Goal: Task Accomplishment & Management: Complete application form

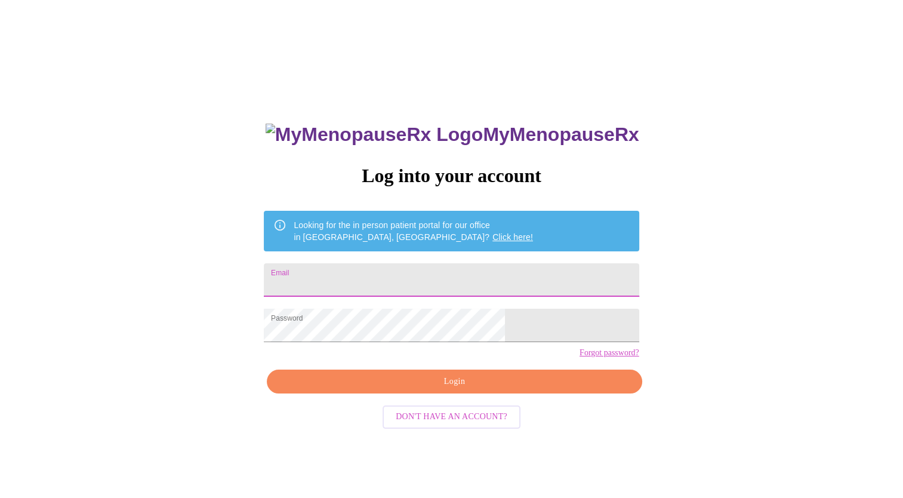
click at [456, 275] on input "Email" at bounding box center [451, 279] width 375 height 33
type input "deannax999@gmail.com"
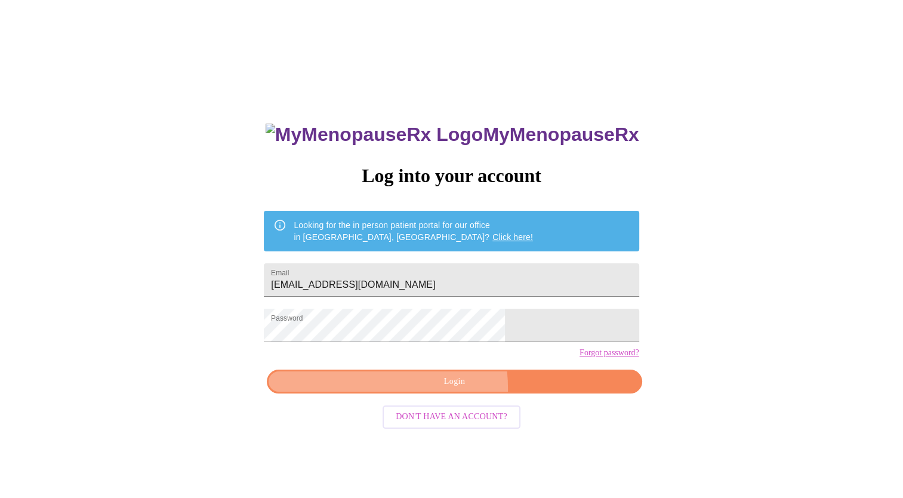
click at [407, 394] on button "Login" at bounding box center [454, 381] width 375 height 24
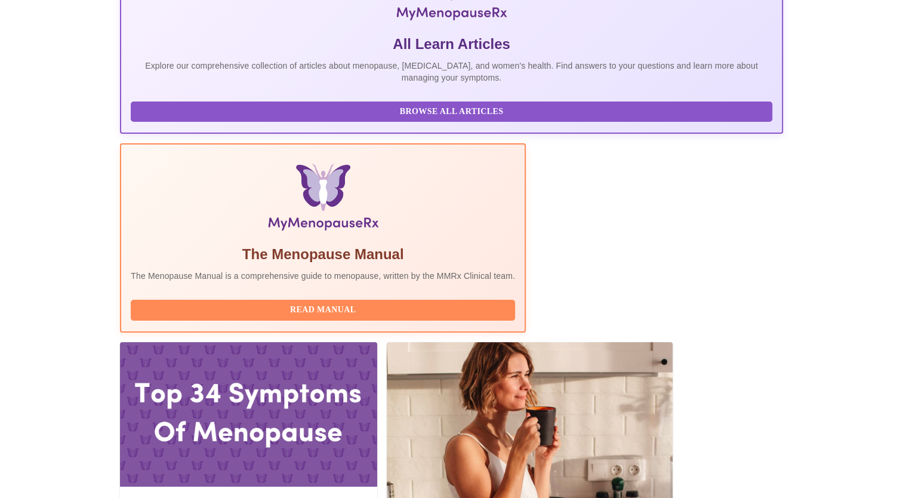
scroll to position [358, 0]
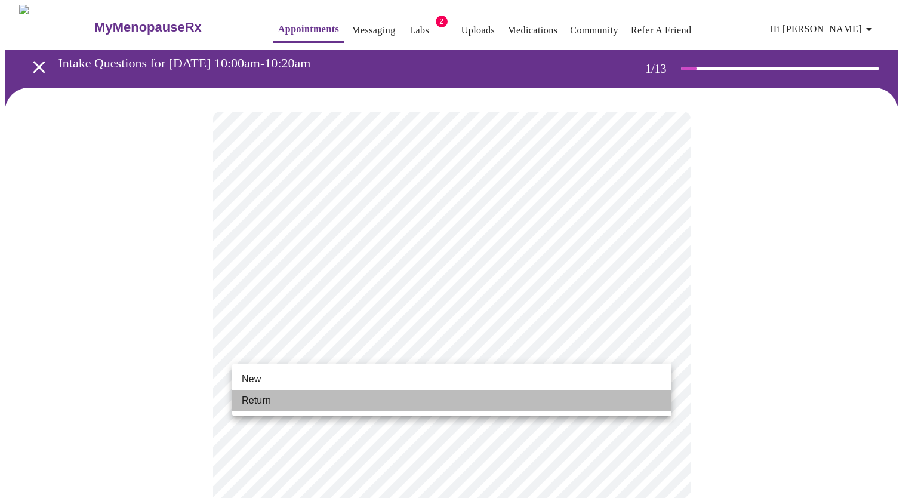
click at [300, 401] on li "Return" at bounding box center [451, 400] width 439 height 21
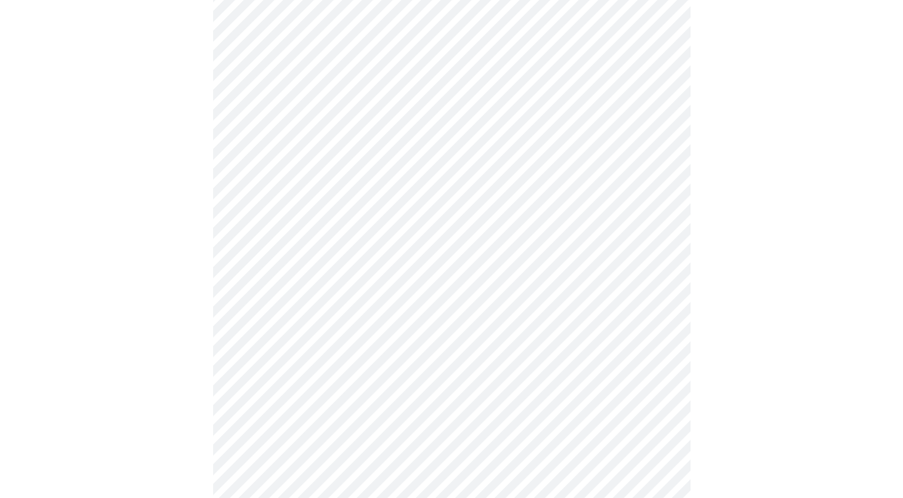
scroll to position [358, 0]
click at [139, 263] on div at bounding box center [452, 225] width 894 height 990
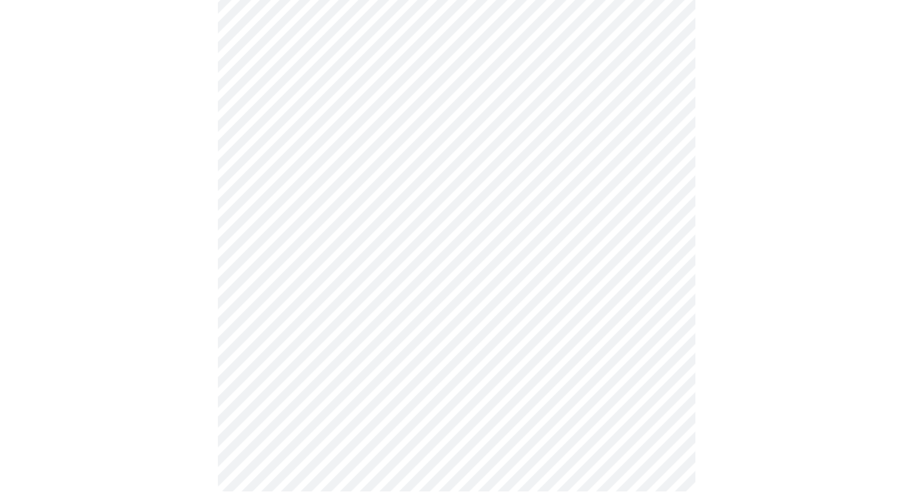
scroll to position [574, 0]
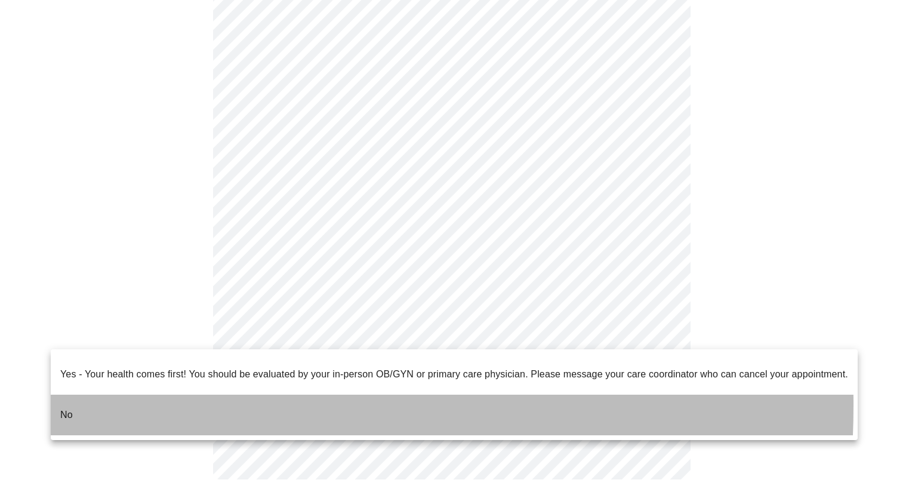
click at [85, 395] on li "No" at bounding box center [454, 415] width 807 height 41
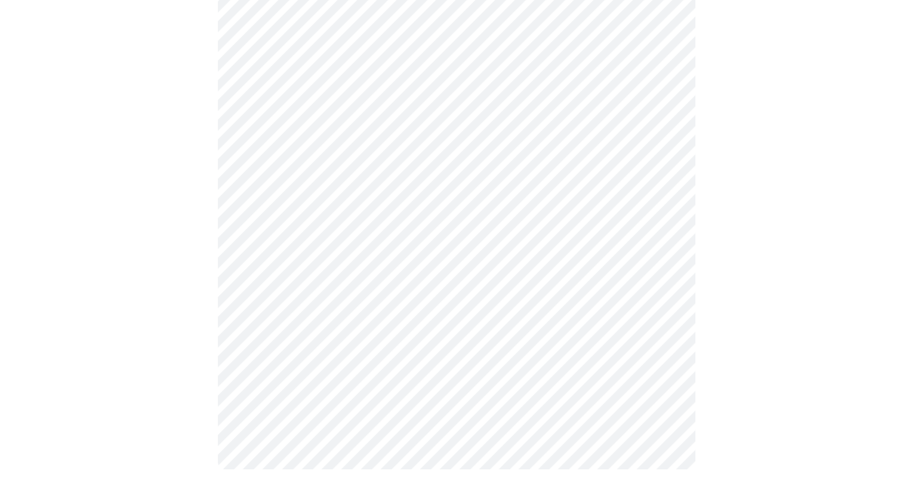
scroll to position [0, 0]
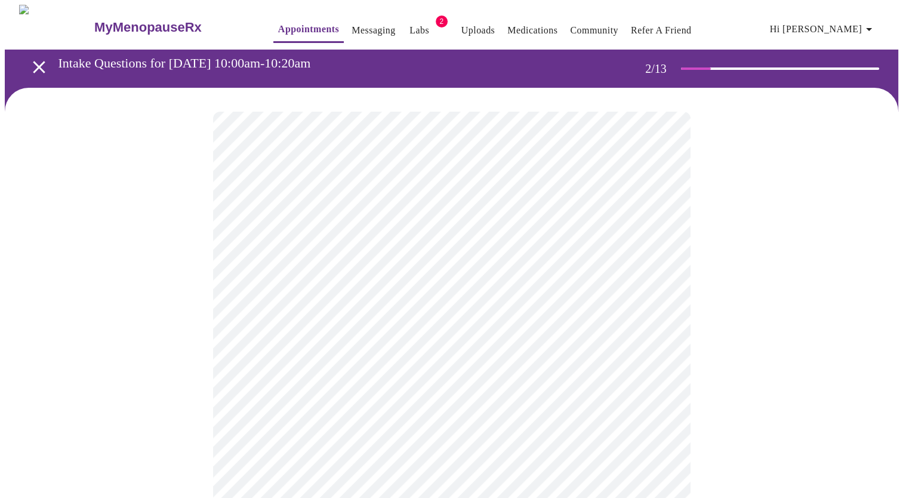
click at [361, 248] on body "MyMenopauseRx Appointments Messaging Labs 2 Uploads Medications Community Refer…" at bounding box center [452, 363] width 894 height 717
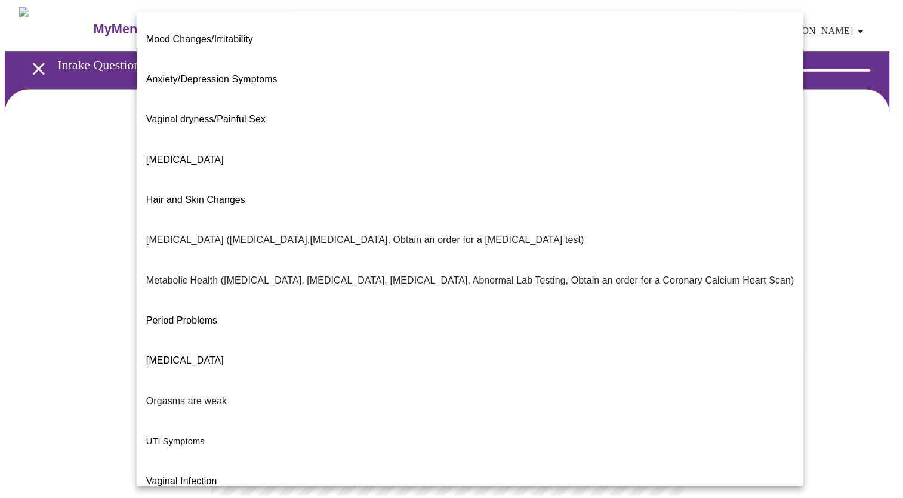
scroll to position [120, 0]
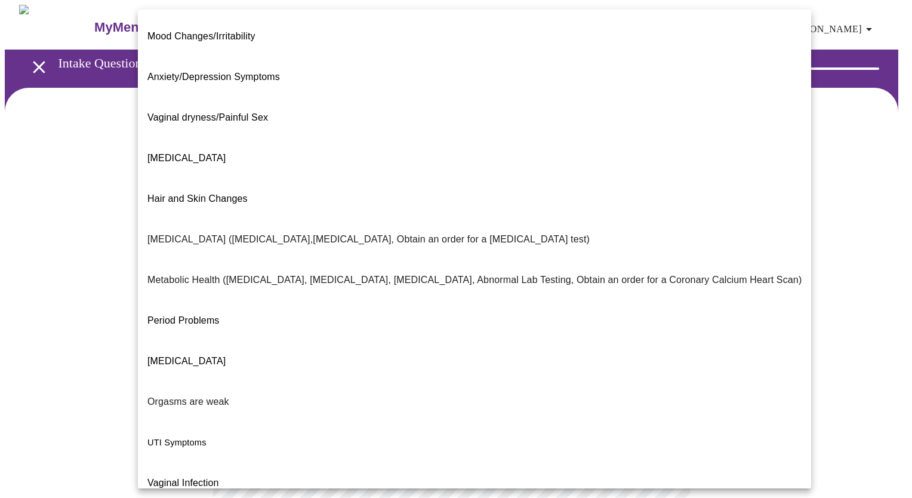
drag, startPoint x: 198, startPoint y: 428, endPoint x: 247, endPoint y: 399, distance: 57.5
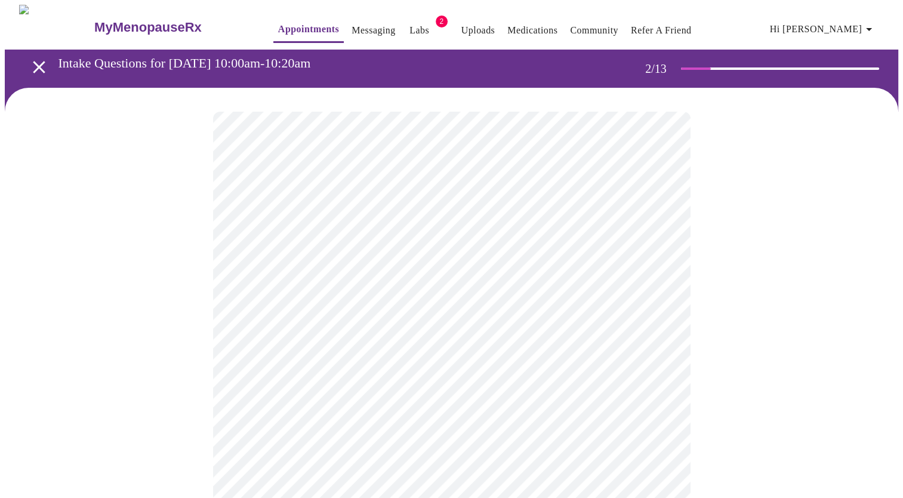
click at [125, 317] on div at bounding box center [452, 401] width 894 height 627
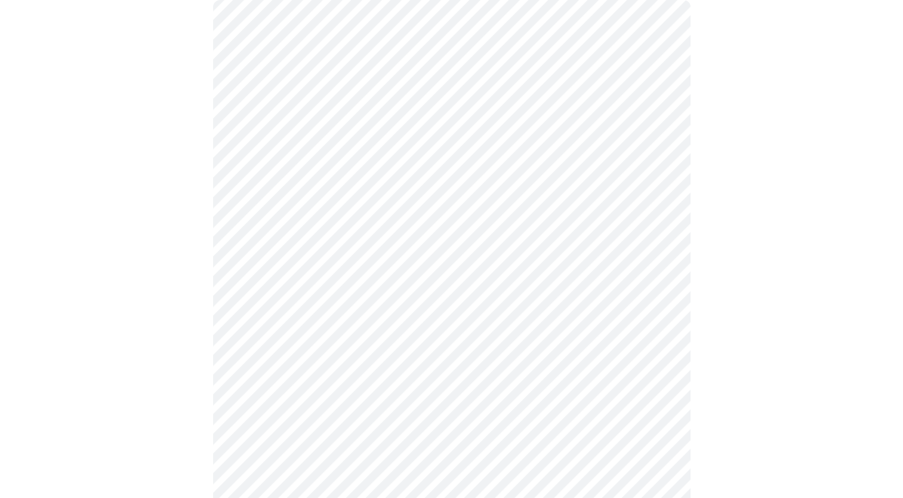
scroll to position [119, 0]
click at [296, 247] on body "MyMenopauseRx Appointments Messaging Labs 2 Uploads Medications Community Refer…" at bounding box center [452, 240] width 894 height 710
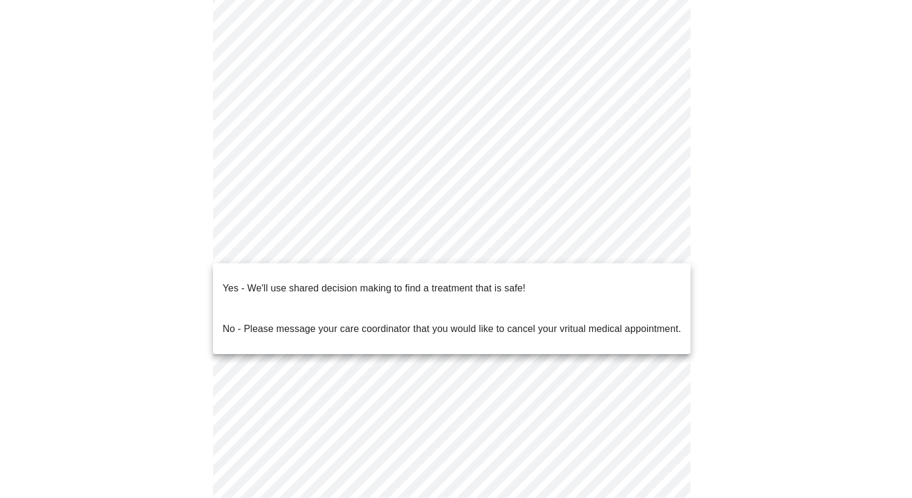
click at [282, 281] on p "Yes - We'll use shared decision making to find a treatment that is safe!" at bounding box center [374, 288] width 303 height 14
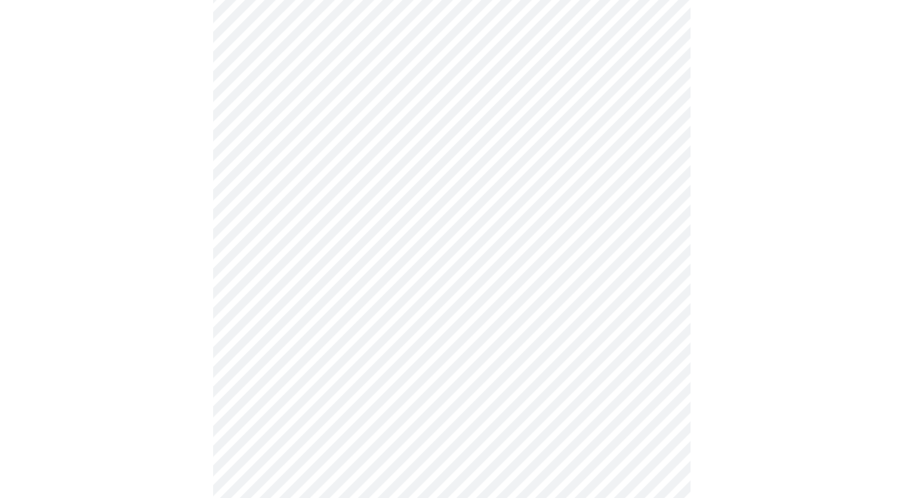
click at [184, 263] on div at bounding box center [452, 278] width 894 height 620
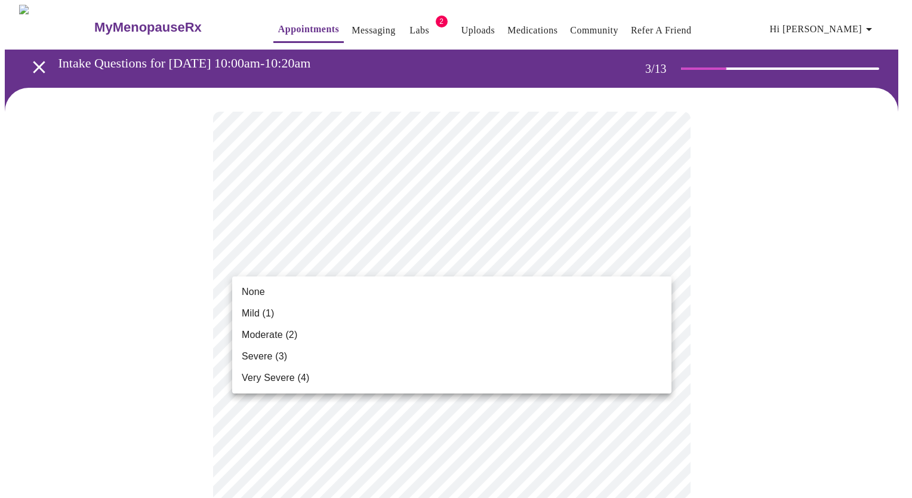
click at [275, 290] on li "None" at bounding box center [451, 291] width 439 height 21
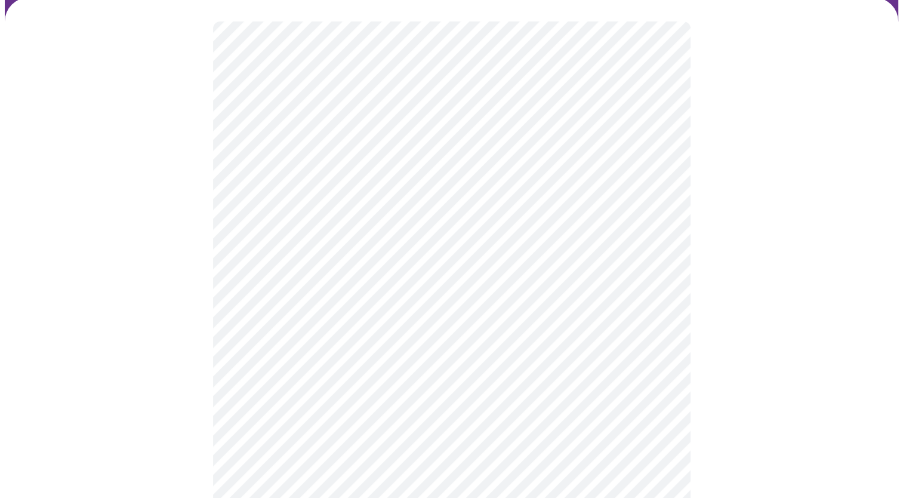
scroll to position [119, 0]
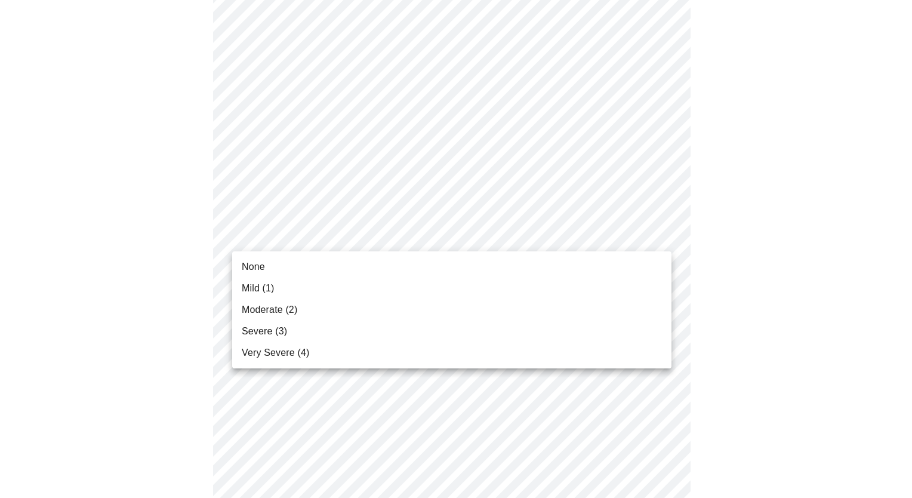
click at [266, 271] on li "None" at bounding box center [451, 266] width 439 height 21
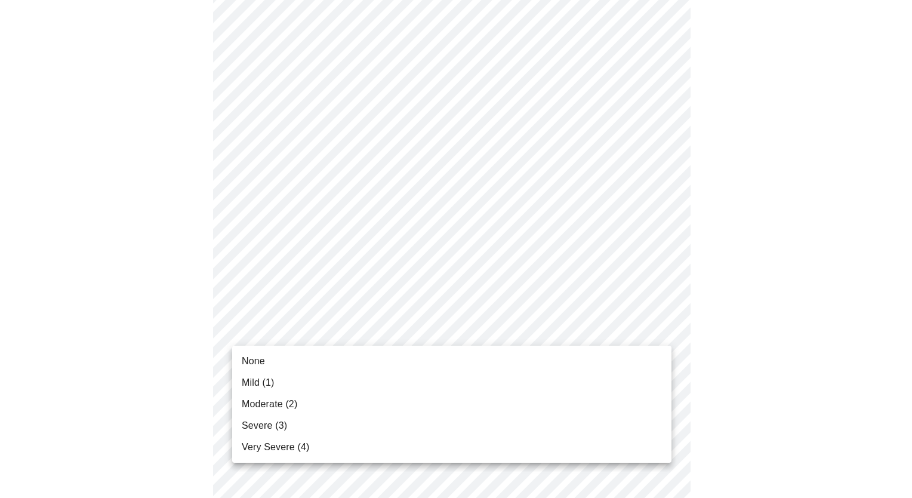
click at [267, 380] on span "Mild (1)" at bounding box center [258, 382] width 33 height 14
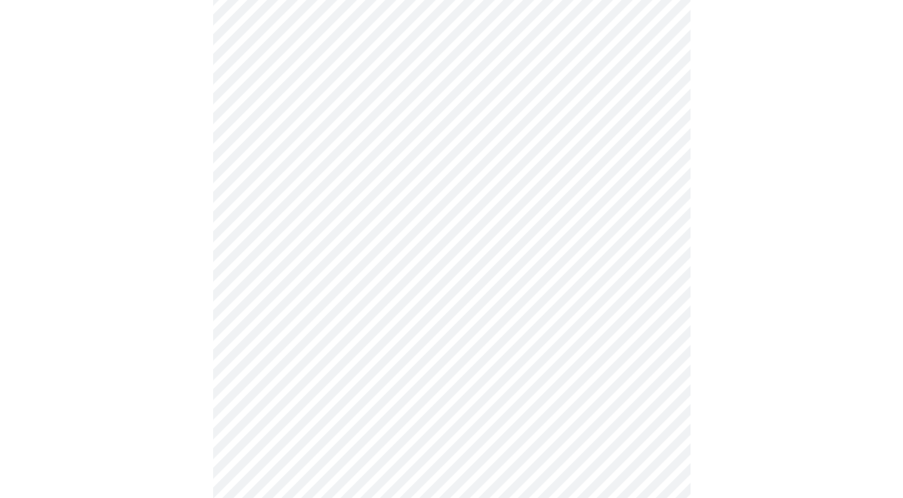
scroll to position [239, 0]
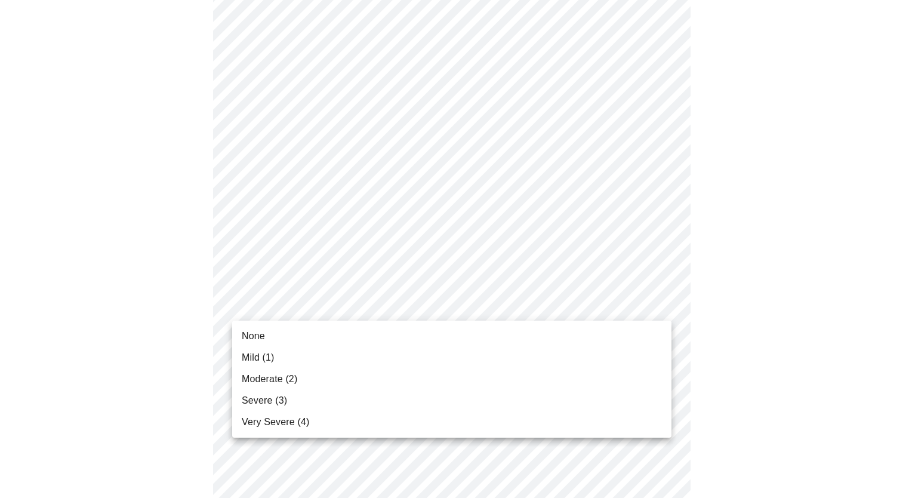
click at [276, 337] on li "None" at bounding box center [451, 335] width 439 height 21
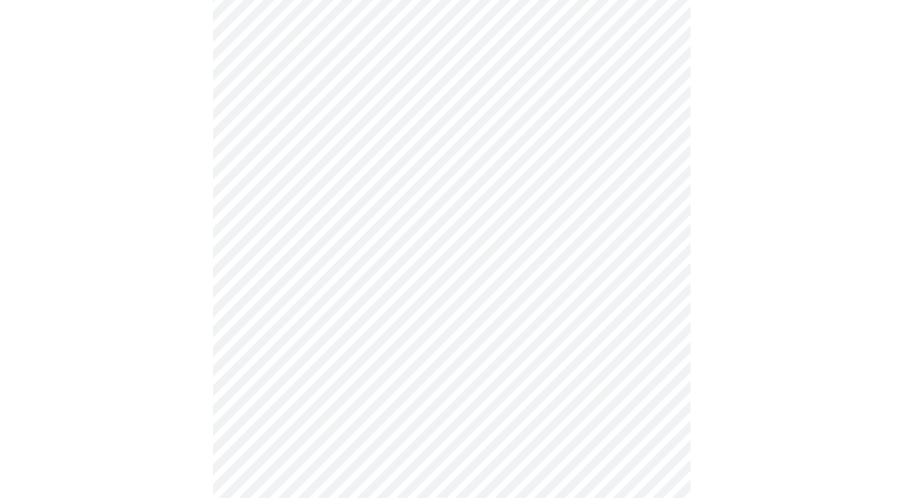
click at [305, 115] on body "MyMenopauseRx Appointments Messaging Labs 2 Uploads Medications Community Refer…" at bounding box center [452, 347] width 894 height 1520
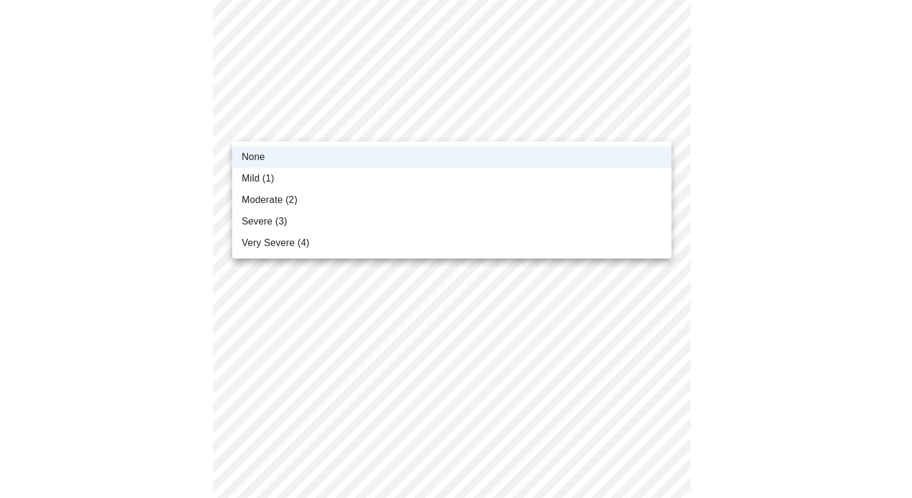
click at [273, 174] on span "Mild (1)" at bounding box center [258, 178] width 33 height 14
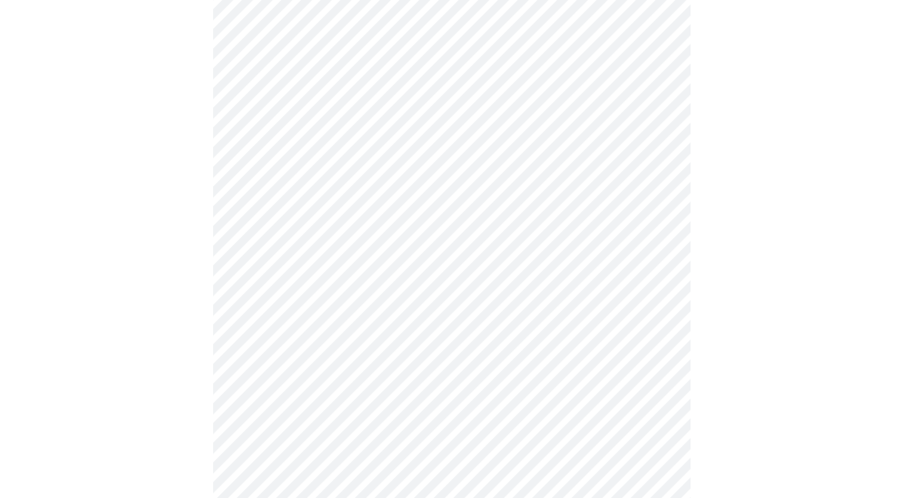
click at [324, 197] on body "MyMenopauseRx Appointments Messaging Labs 2 Uploads Medications Community Refer…" at bounding box center [452, 347] width 894 height 1520
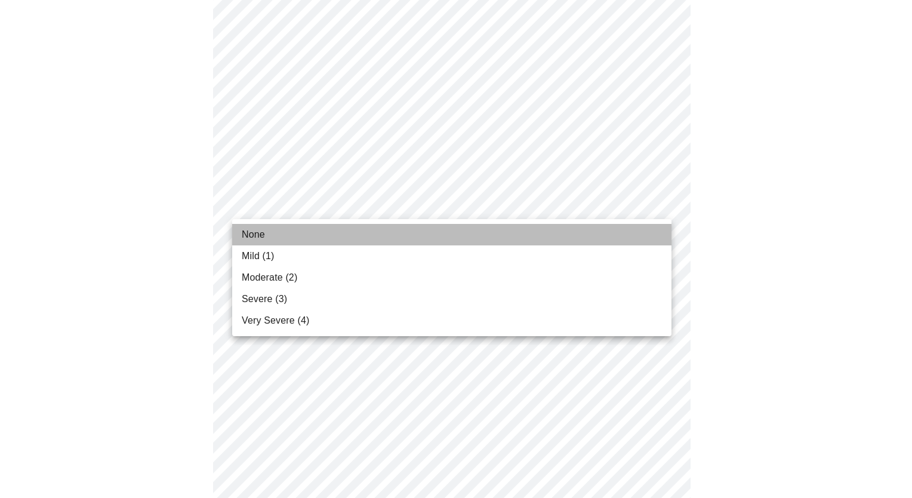
click at [267, 232] on li "None" at bounding box center [451, 234] width 439 height 21
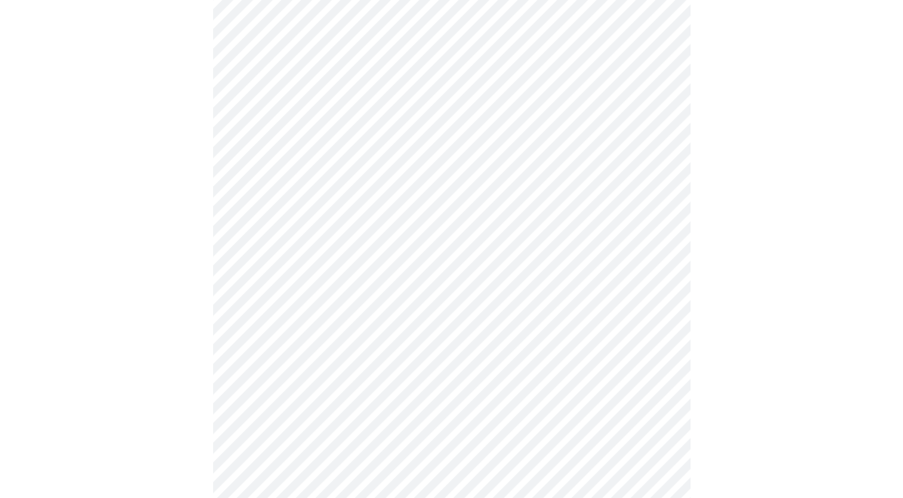
click at [307, 277] on body "MyMenopauseRx Appointments Messaging Labs 2 Uploads Medications Community Refer…" at bounding box center [452, 339] width 894 height 1504
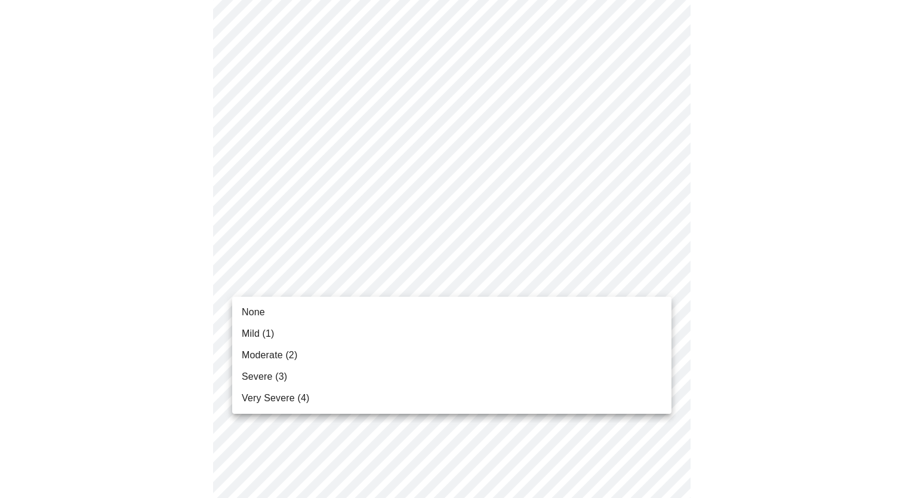
click at [267, 332] on span "Mild (1)" at bounding box center [258, 334] width 33 height 14
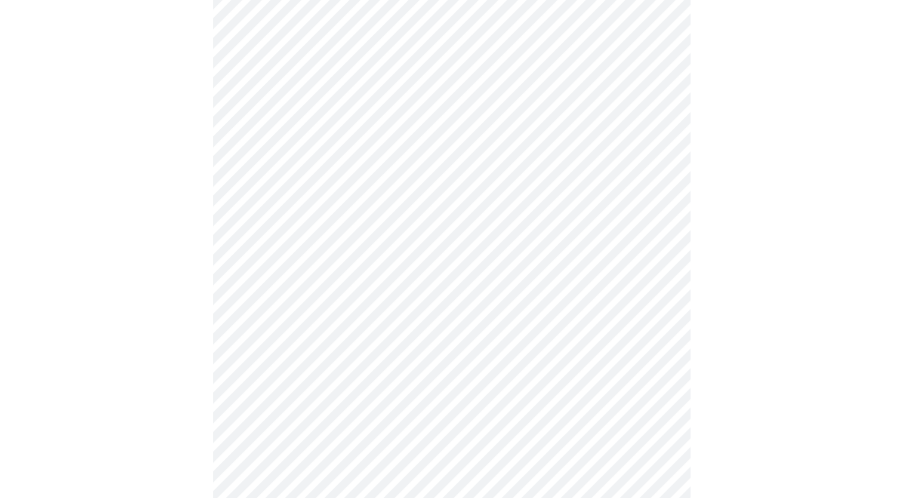
scroll to position [597, 0]
click at [352, 201] on body "MyMenopauseRx Appointments Messaging Labs 2 Uploads Medications Community Refer…" at bounding box center [452, 151] width 894 height 1487
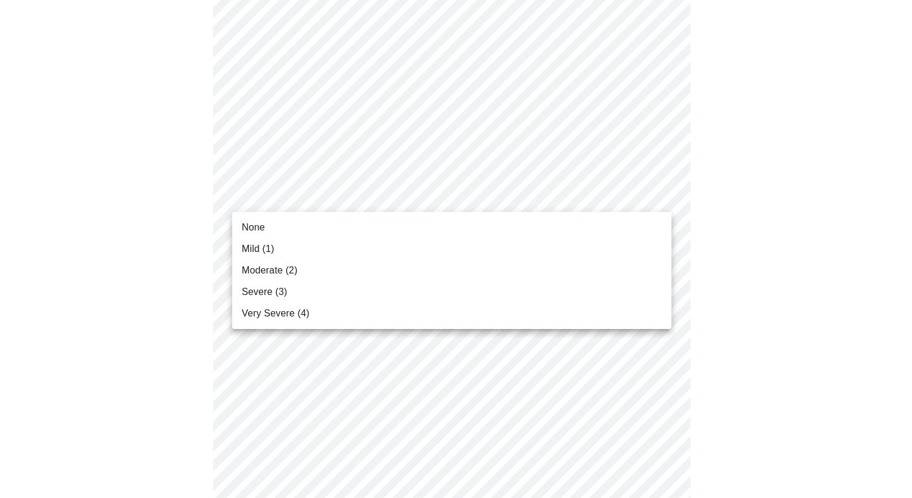
click at [260, 254] on span "Mild (1)" at bounding box center [258, 249] width 33 height 14
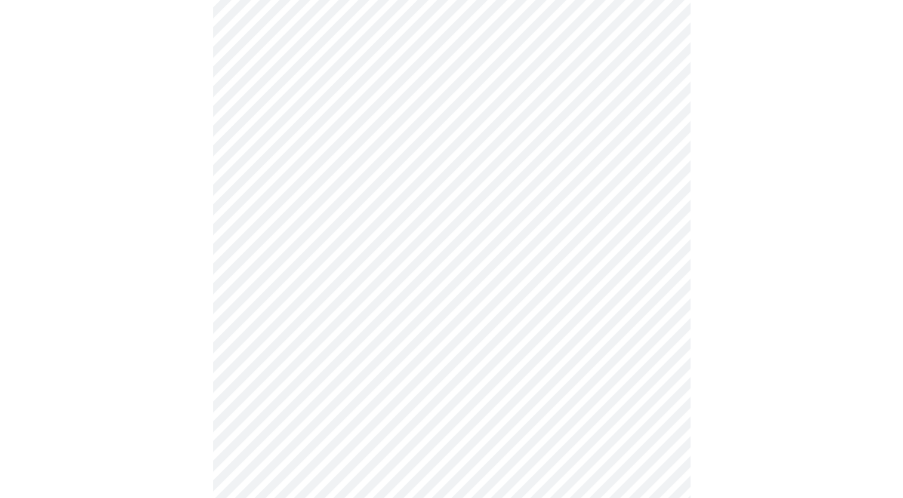
scroll to position [716, 0]
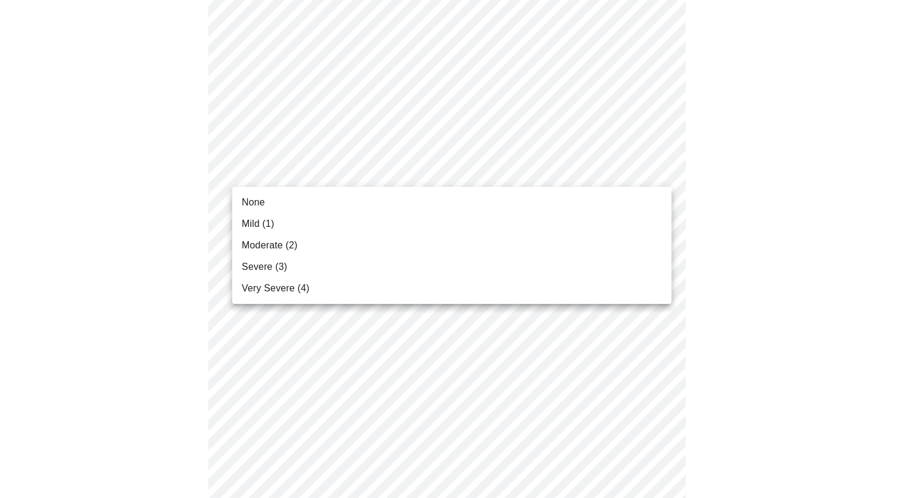
click at [304, 171] on body "MyMenopauseRx Appointments Messaging Labs 2 Uploads Medications Community Refer…" at bounding box center [452, 23] width 894 height 1470
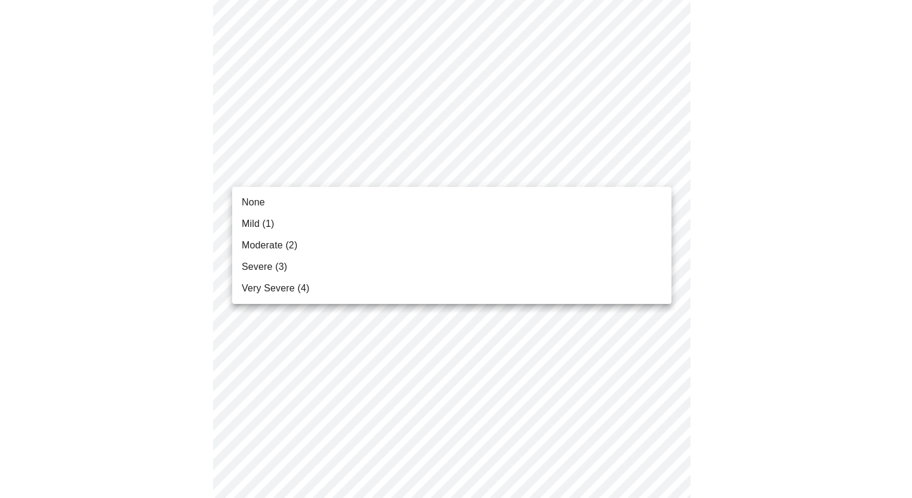
click at [277, 239] on span "Moderate (2)" at bounding box center [270, 245] width 56 height 14
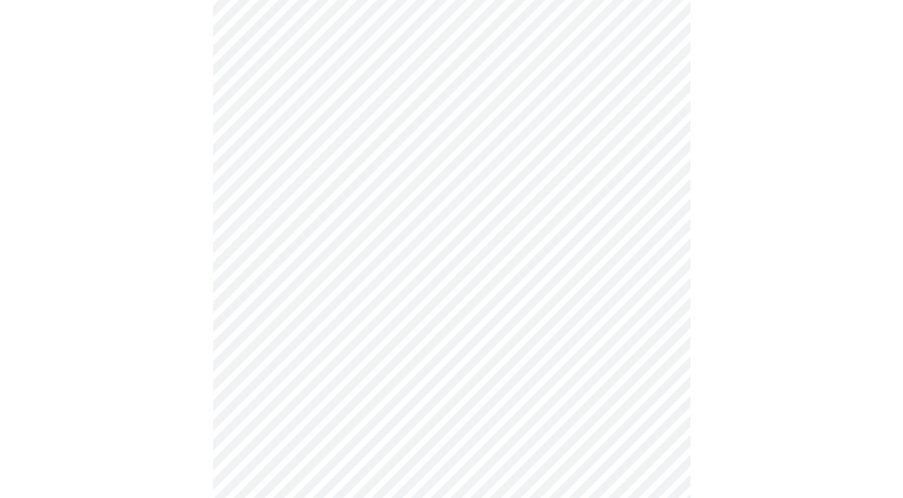
click at [195, 226] on div at bounding box center [452, 56] width 894 height 1371
click at [308, 261] on body "MyMenopauseRx Appointments Messaging Labs 2 Uploads Medications Community Refer…" at bounding box center [452, 15] width 894 height 1454
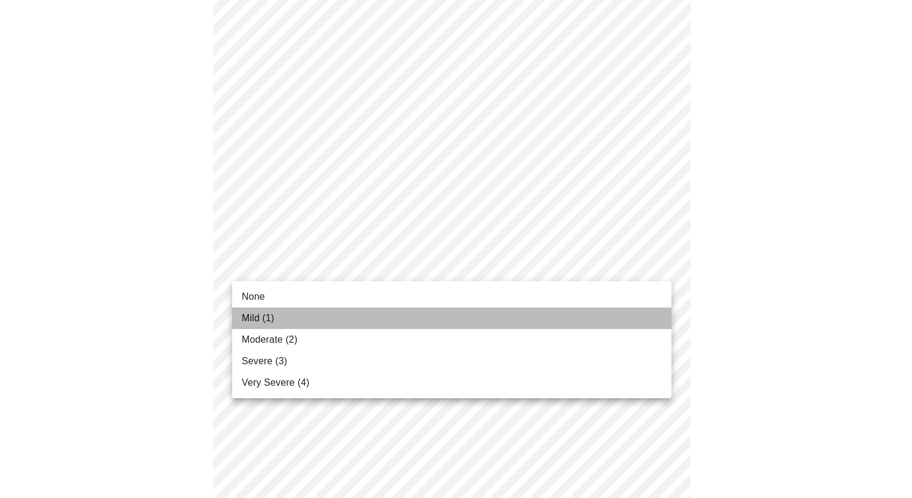
click at [258, 318] on span "Mild (1)" at bounding box center [258, 318] width 33 height 14
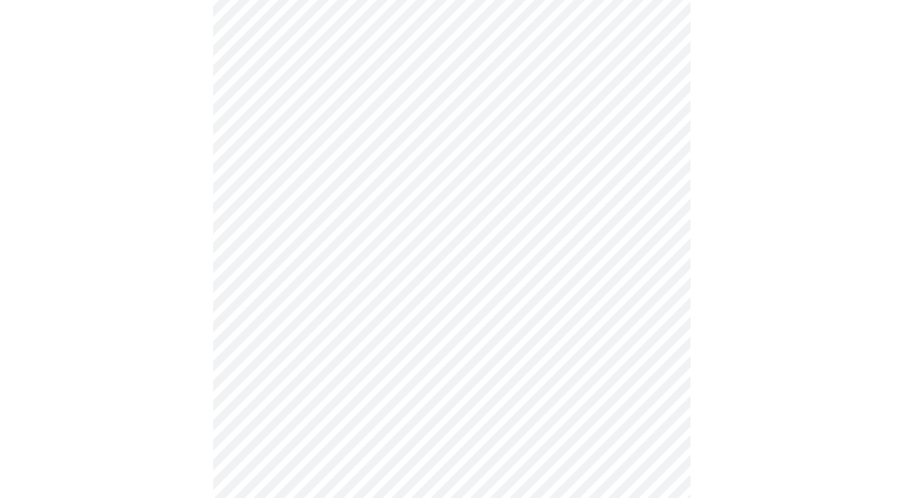
click at [194, 321] on div at bounding box center [452, 48] width 894 height 1354
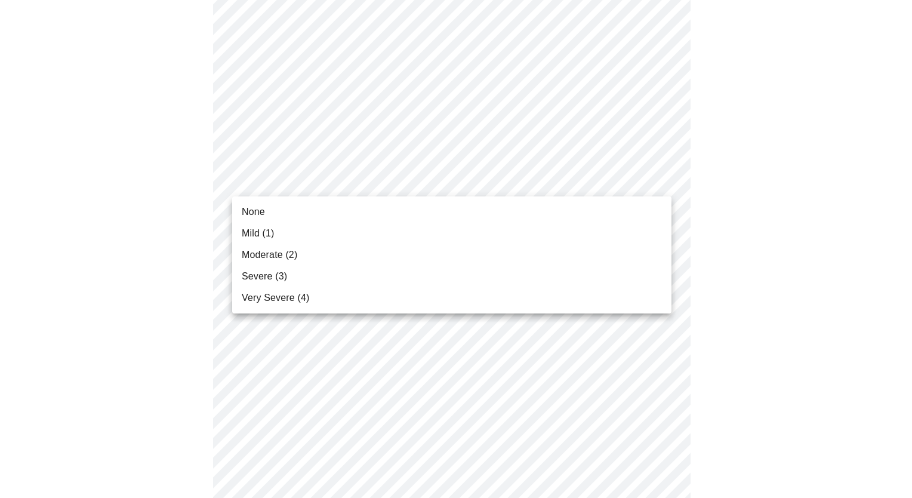
click at [255, 209] on span "None" at bounding box center [253, 212] width 23 height 14
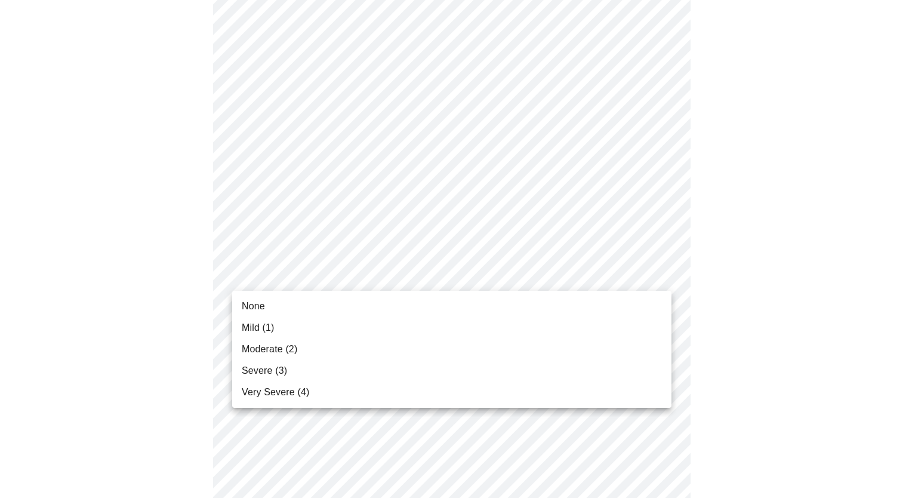
drag, startPoint x: 270, startPoint y: 302, endPoint x: 186, endPoint y: 295, distance: 83.9
click at [269, 303] on li "None" at bounding box center [451, 305] width 439 height 21
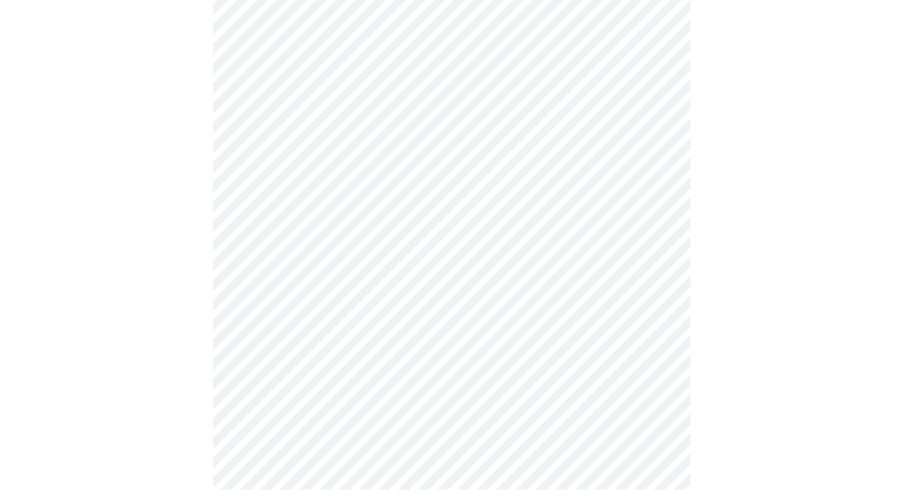
click at [186, 295] on div "None Mild (1) Moderate (2) Severe (3) Very Severe (4)" at bounding box center [451, 249] width 903 height 498
click at [763, 190] on div at bounding box center [452, 491] width 894 height 1046
click at [857, 252] on div at bounding box center [452, 491] width 894 height 1046
click at [179, 326] on div at bounding box center [452, 491] width 894 height 1046
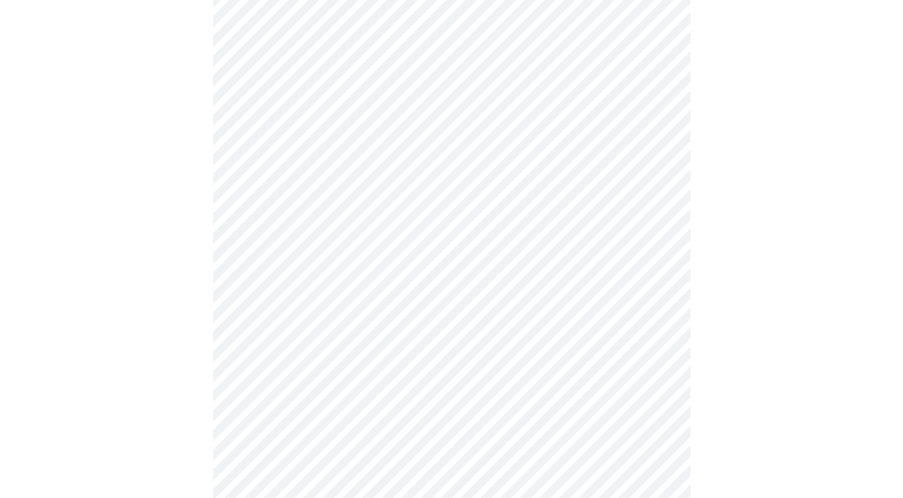
scroll to position [298, 0]
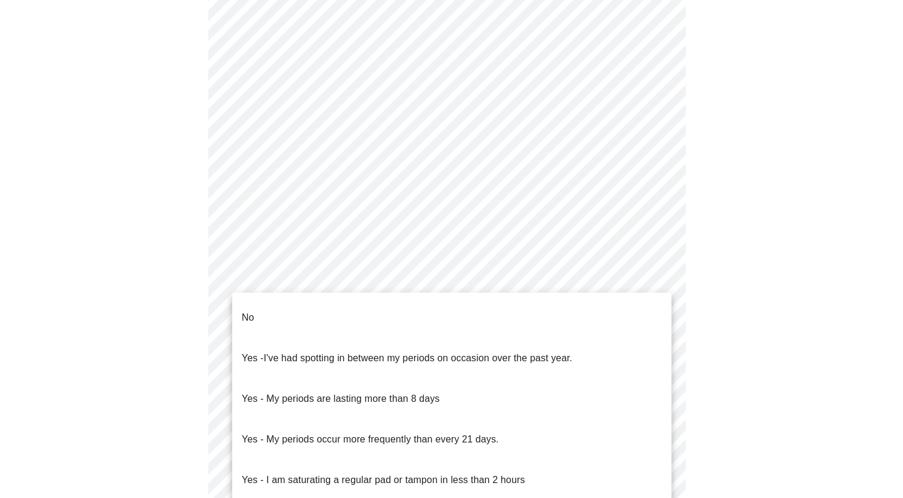
click at [384, 381] on body "MyMenopauseRx Appointments Messaging Labs 2 Uploads Medications Community Refer…" at bounding box center [452, 270] width 894 height 1129
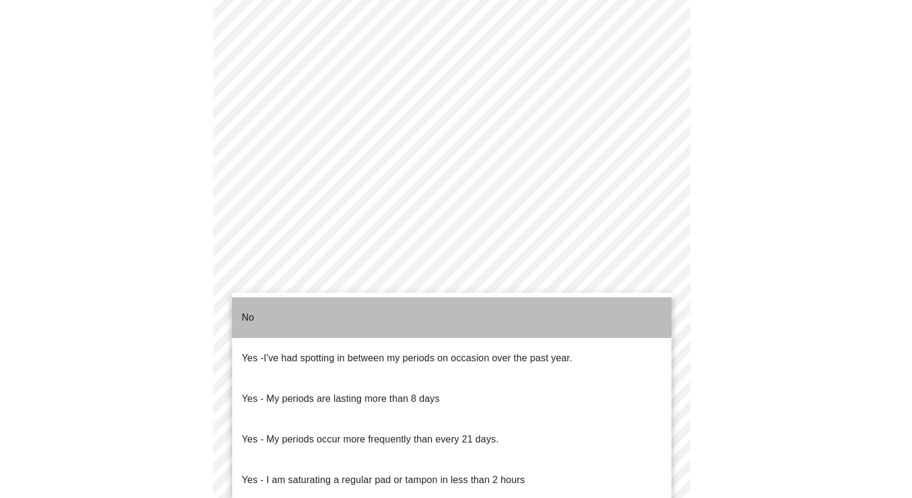
click at [258, 303] on li "No" at bounding box center [451, 317] width 439 height 41
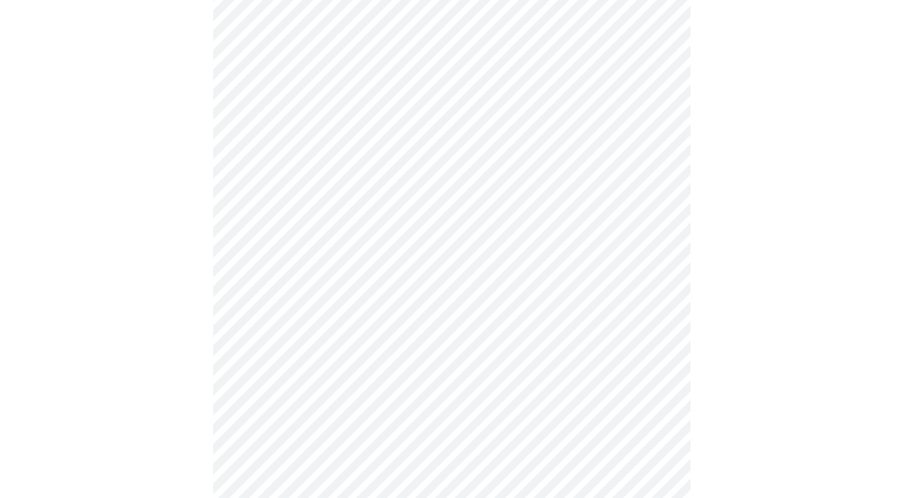
click at [153, 321] on div at bounding box center [452, 308] width 894 height 1039
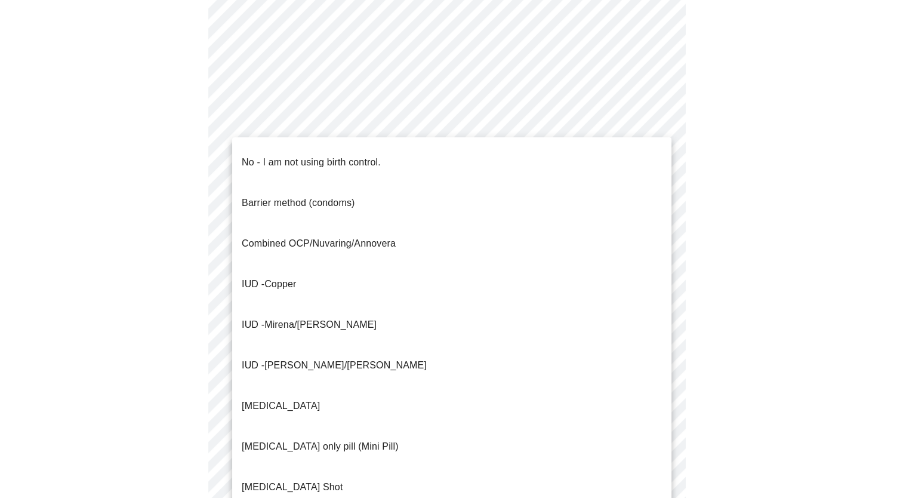
click at [312, 288] on body "MyMenopauseRx Appointments Messaging Labs 2 Uploads Medications Community Refer…" at bounding box center [452, 88] width 894 height 1122
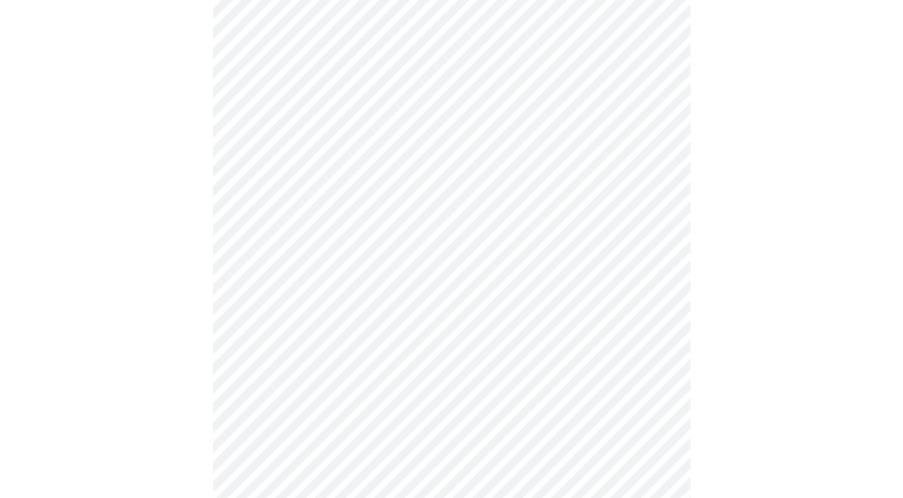
click at [149, 309] on div at bounding box center [452, 125] width 894 height 1031
click at [356, 315] on body "MyMenopauseRx Appointments Messaging Labs 2 Uploads Medications Community Refer…" at bounding box center [452, 25] width 894 height 1114
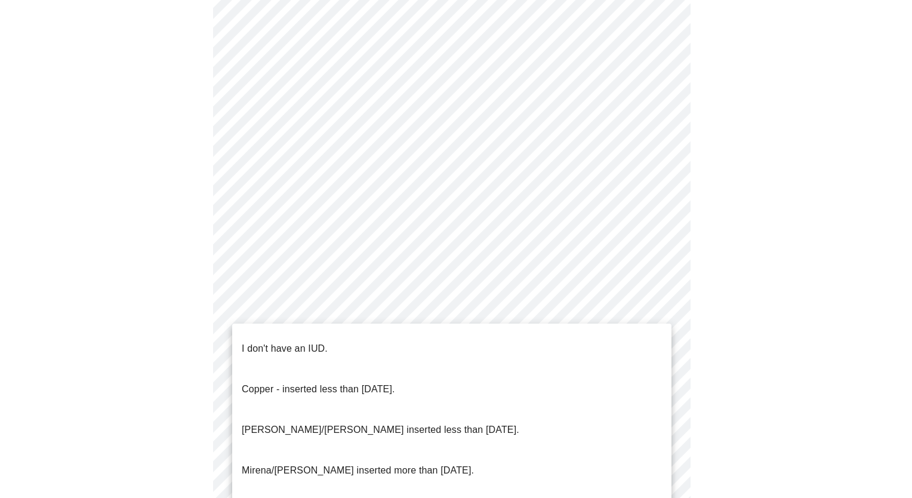
click at [322, 341] on p "I don't have an IUD." at bounding box center [285, 348] width 86 height 14
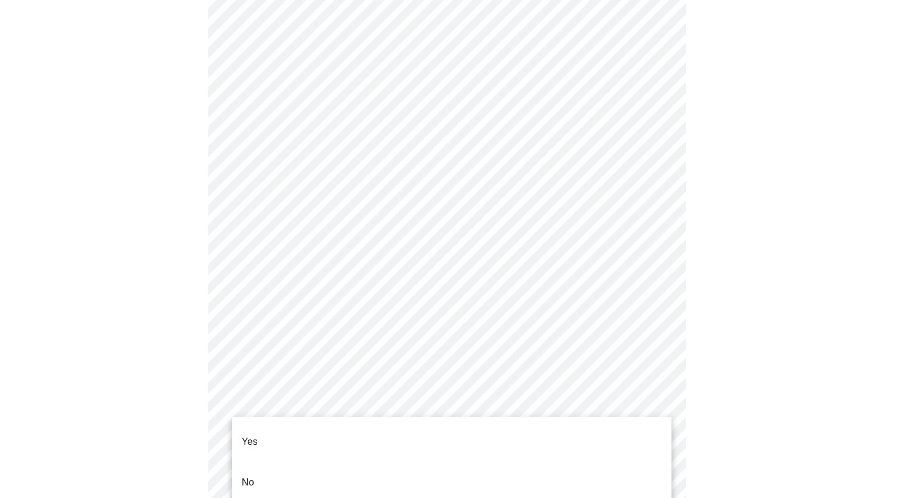
click at [382, 404] on body "MyMenopauseRx Appointments Messaging Labs 2 Uploads Medications Community Refer…" at bounding box center [452, 21] width 894 height 1107
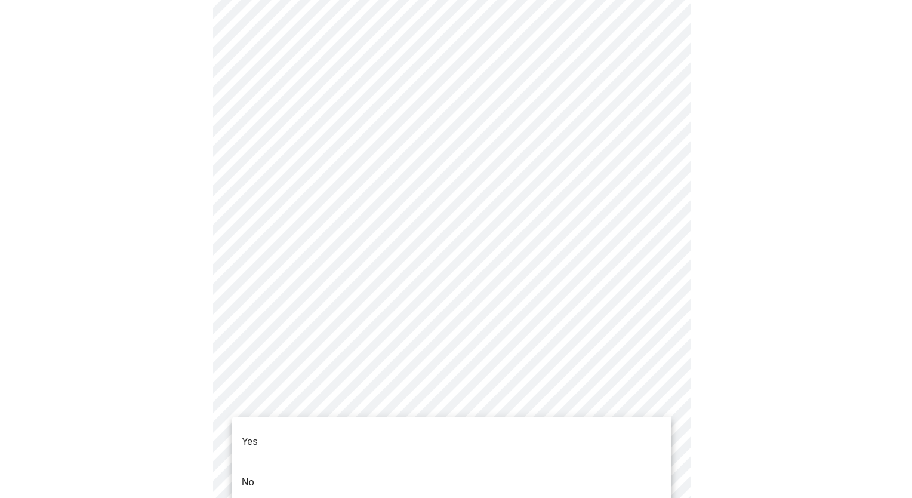
click at [284, 441] on li "Yes" at bounding box center [451, 441] width 439 height 41
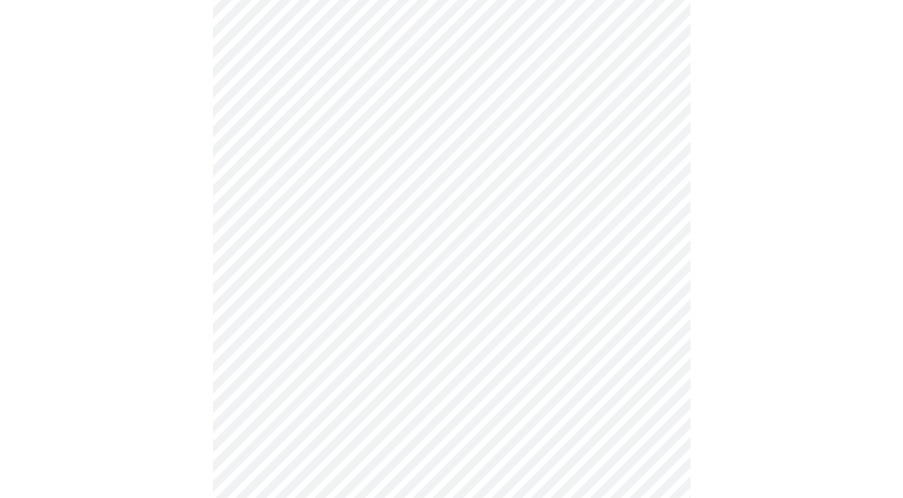
click at [825, 395] on div at bounding box center [452, 59] width 894 height 1017
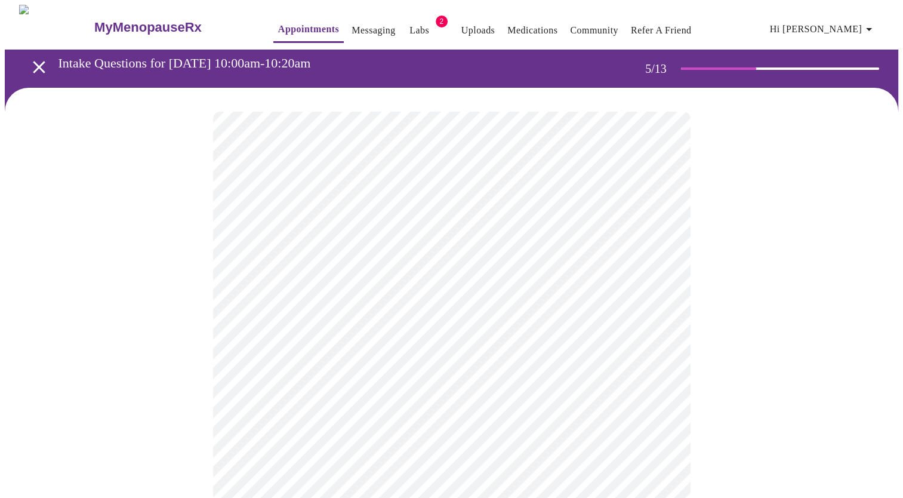
click at [322, 314] on body "MyMenopauseRx Appointments Messaging Labs 2 Uploads Medications Community Refer…" at bounding box center [452, 449] width 894 height 889
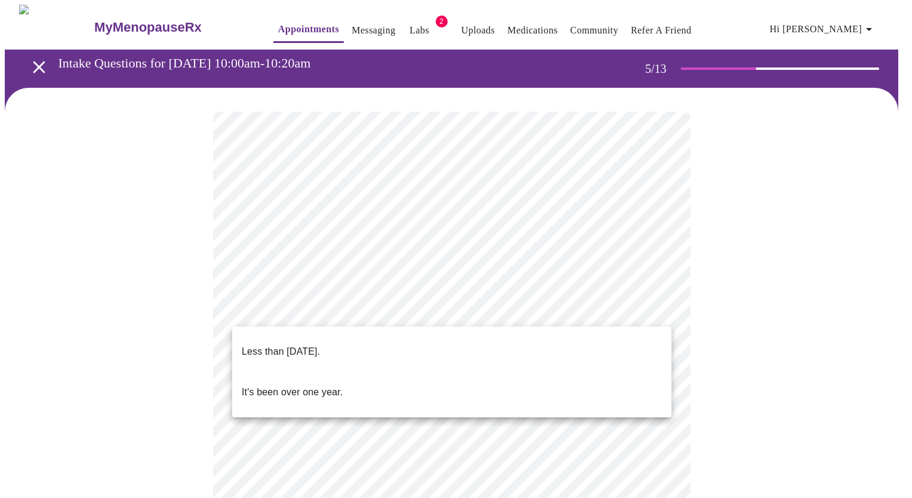
click at [311, 344] on p "Less than one year ago." at bounding box center [281, 351] width 78 height 14
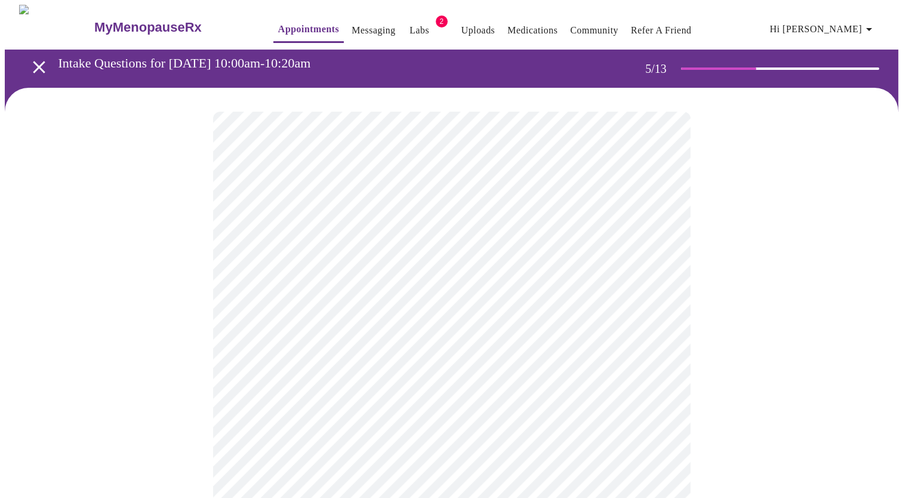
click at [124, 279] on div at bounding box center [452, 487] width 894 height 799
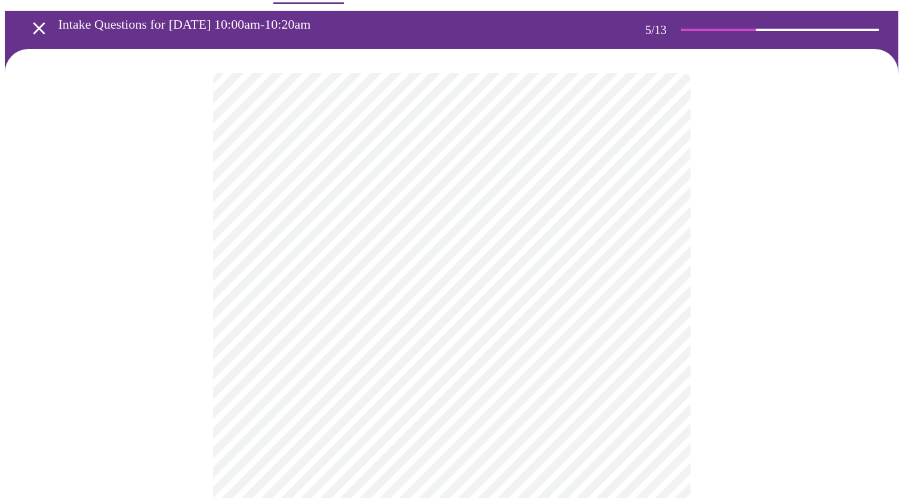
scroll to position [60, 0]
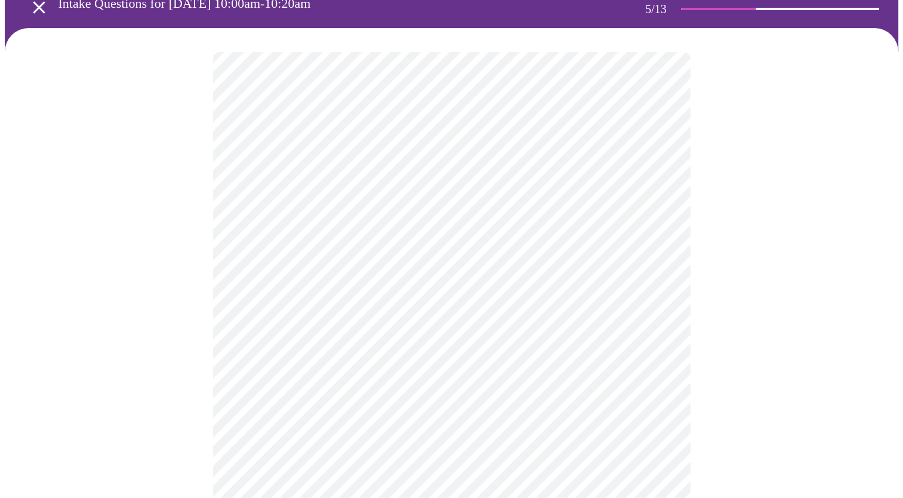
click at [372, 351] on body "MyMenopauseRx Appointments Messaging Labs 2 Uploads Medications Community Refer…" at bounding box center [452, 386] width 894 height 882
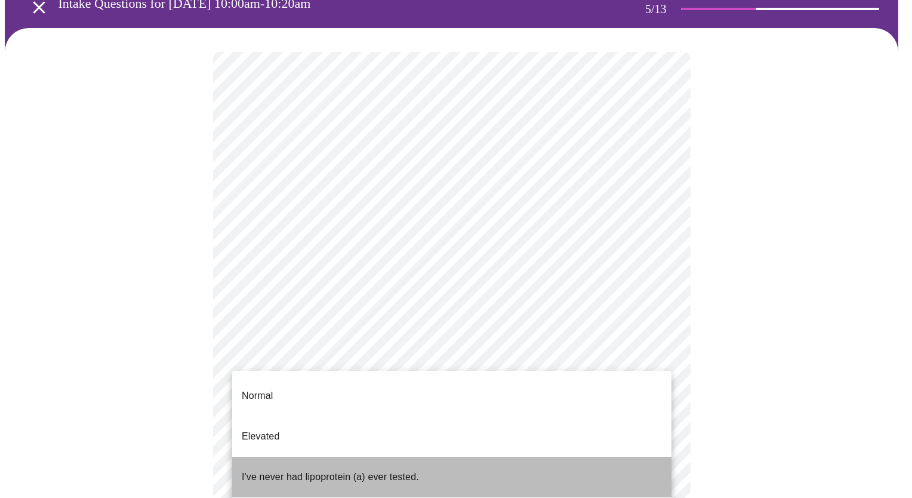
click at [335, 470] on p "I've never had lipoprotein (a) ever tested." at bounding box center [330, 477] width 177 height 14
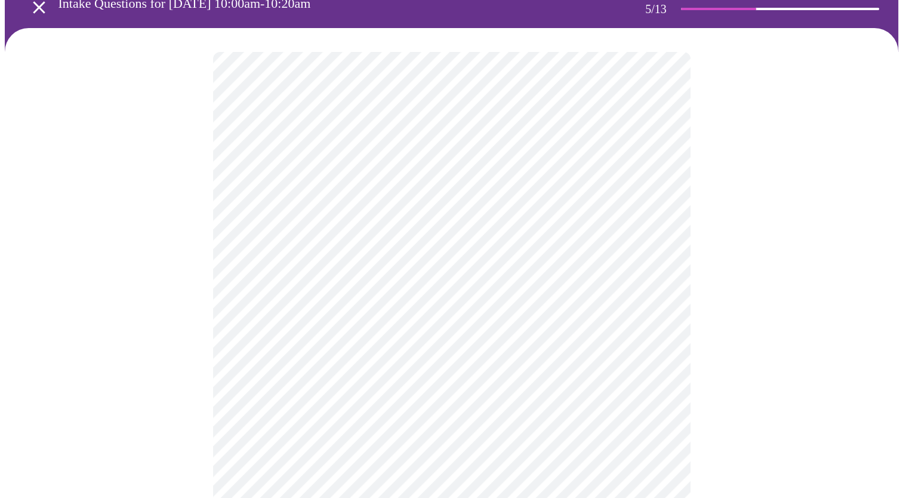
click at [76, 349] on div at bounding box center [452, 424] width 894 height 792
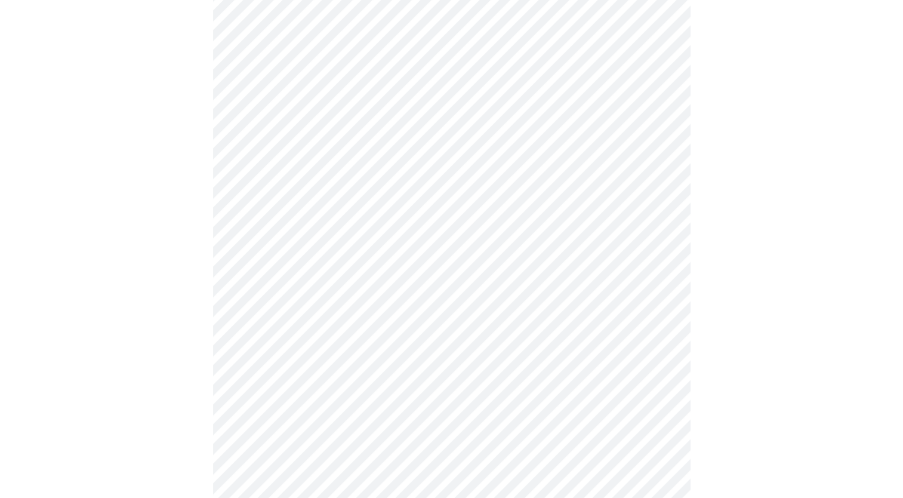
scroll to position [239, 0]
click at [187, 226] on div at bounding box center [452, 245] width 894 height 792
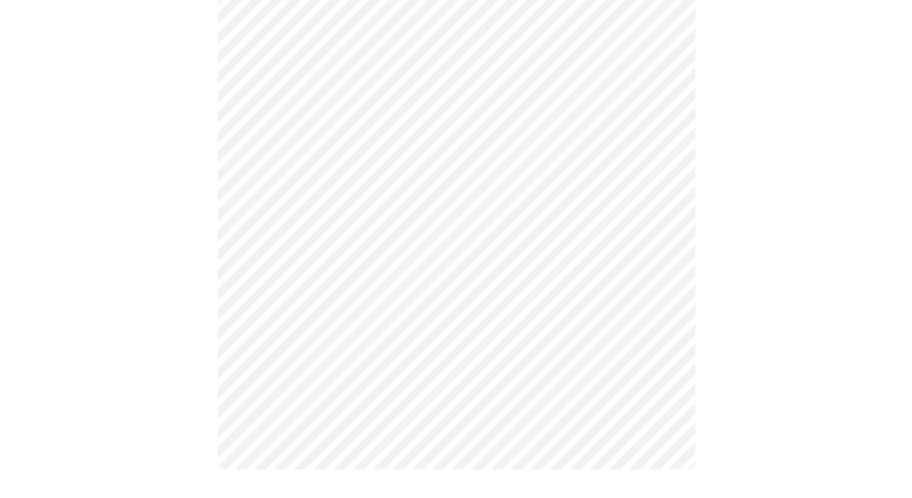
scroll to position [0, 0]
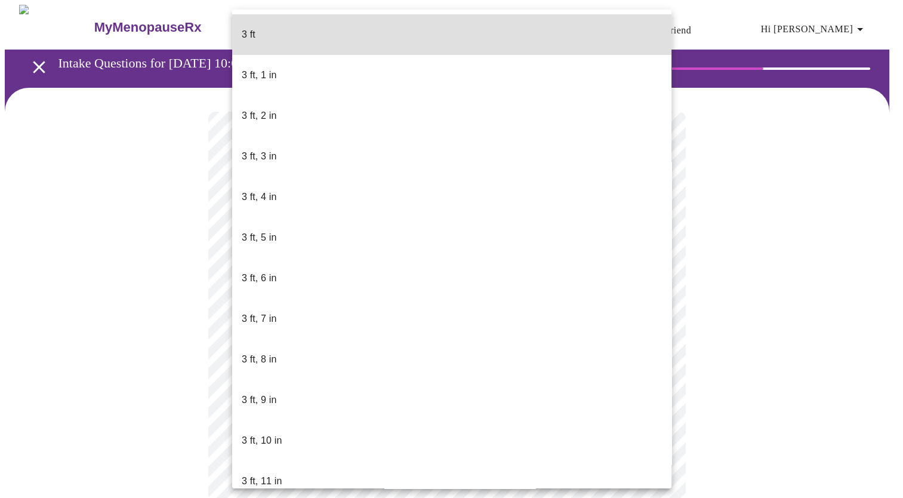
click at [347, 335] on body "MyMenopauseRx Appointments Messaging Labs 2 Uploads Medications Community Refer…" at bounding box center [452, 315] width 894 height 620
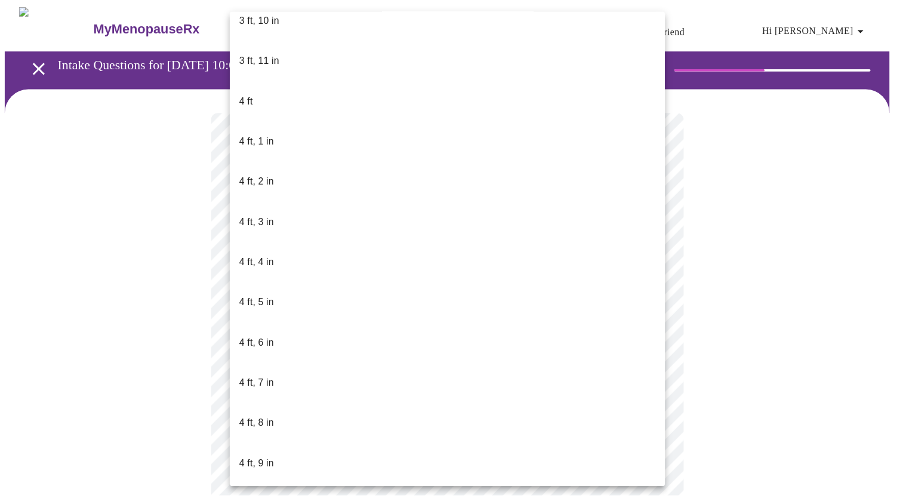
scroll to position [537, 0]
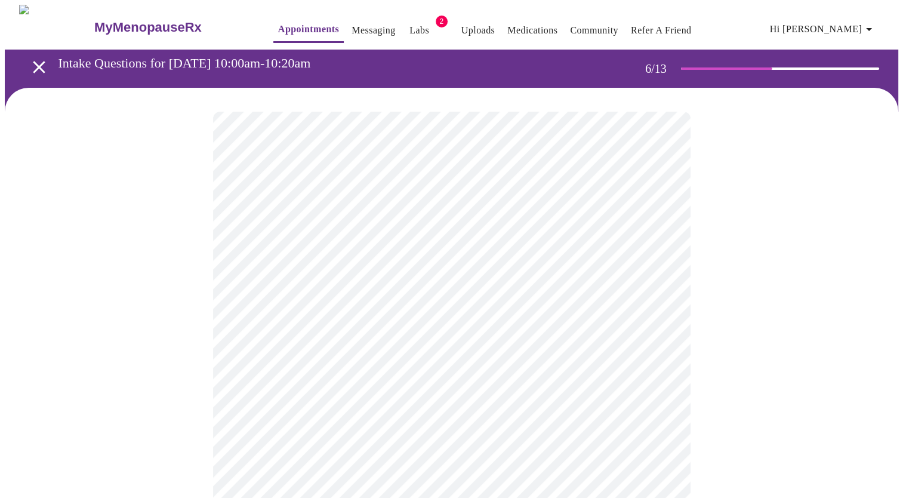
click at [167, 309] on div at bounding box center [452, 361] width 894 height 547
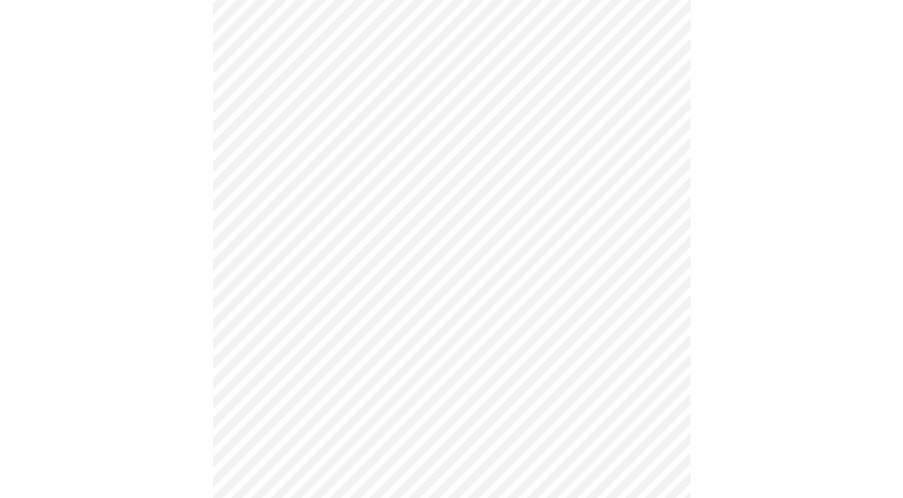
scroll to position [3044, 0]
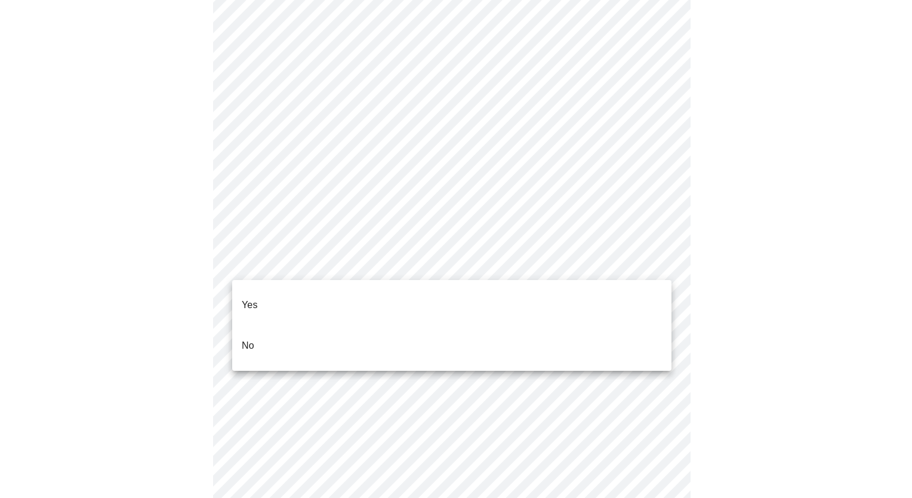
click at [287, 325] on li "No" at bounding box center [451, 345] width 439 height 41
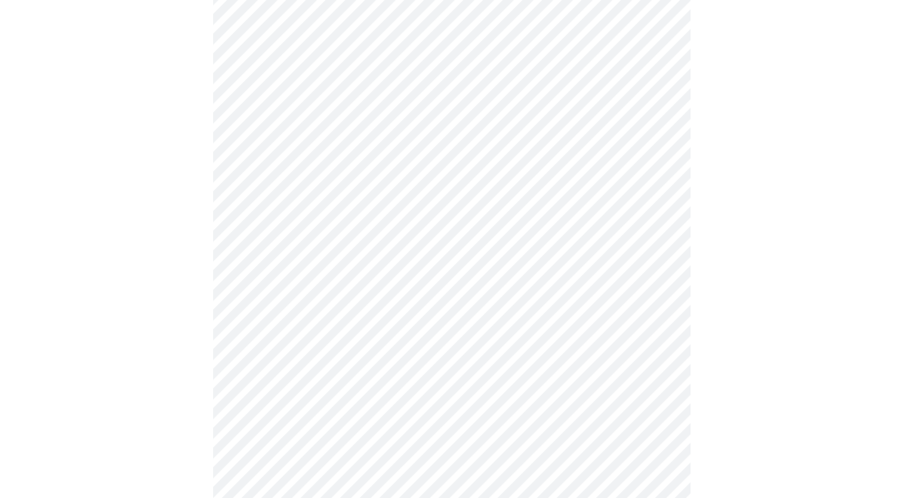
scroll to position [3164, 0]
